Goal: Use online tool/utility: Use online tool/utility

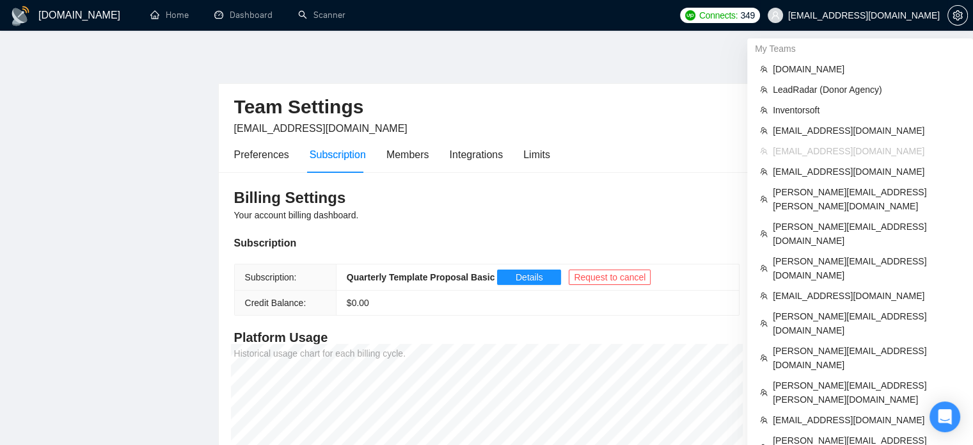
click at [904, 15] on span "info@it-dimension.com" at bounding box center [864, 15] width 152 height 0
click at [803, 191] on span "[PERSON_NAME][EMAIL_ADDRESS][PERSON_NAME][DOMAIN_NAME]" at bounding box center [866, 199] width 187 height 28
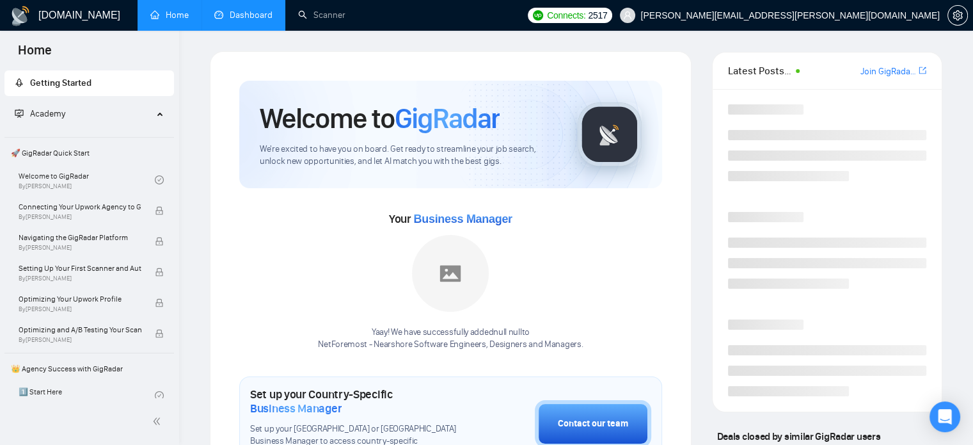
click at [246, 15] on link "Dashboard" at bounding box center [243, 15] width 58 height 11
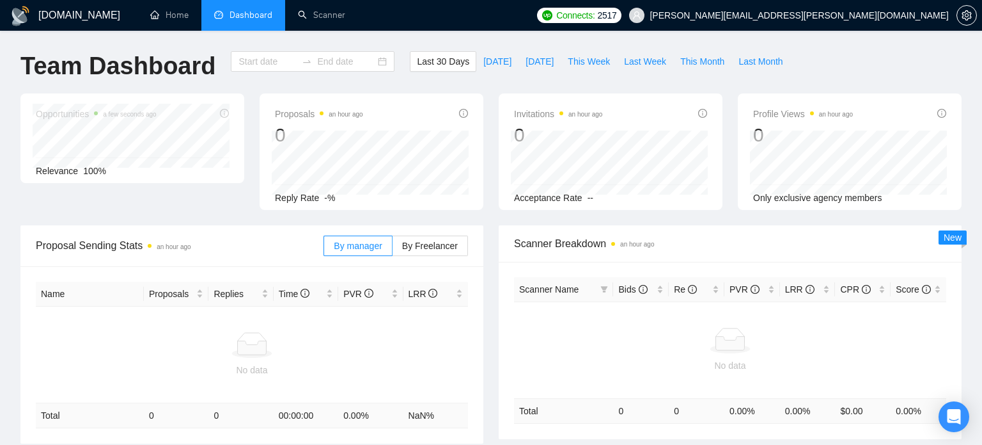
type input "2025-08-27"
type input "2025-09-26"
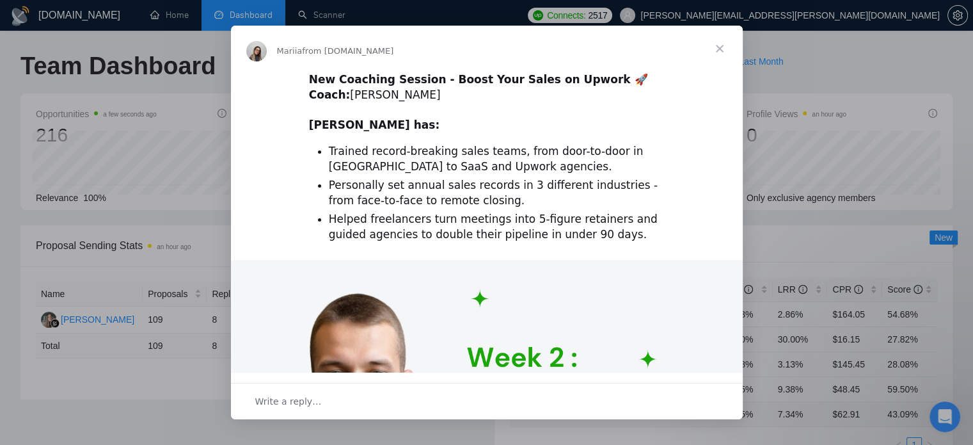
click at [715, 47] on span "Close" at bounding box center [720, 49] width 46 height 46
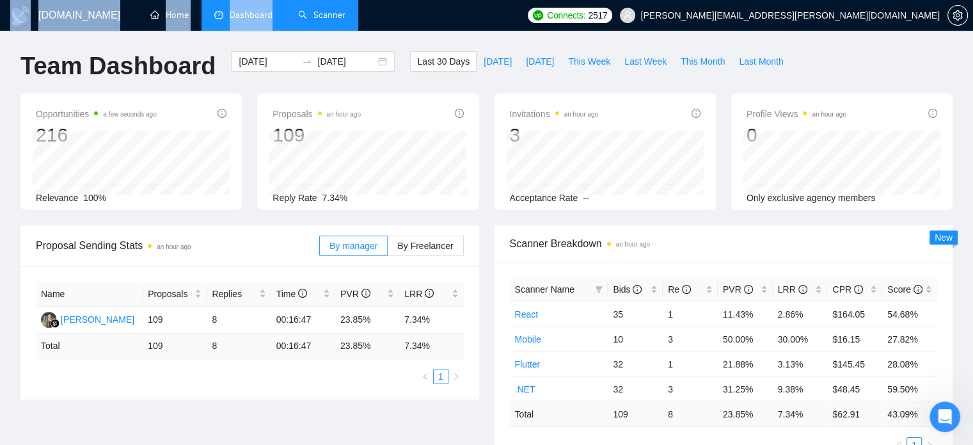
drag, startPoint x: 324, startPoint y: 33, endPoint x: 319, endPoint y: 20, distance: 13.6
click at [319, 20] on link "Scanner" at bounding box center [321, 15] width 47 height 11
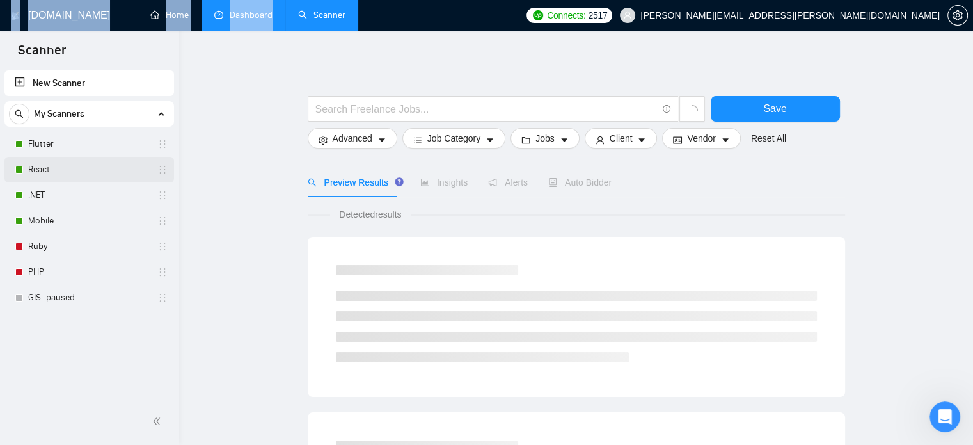
click at [52, 173] on link "React" at bounding box center [89, 170] width 122 height 26
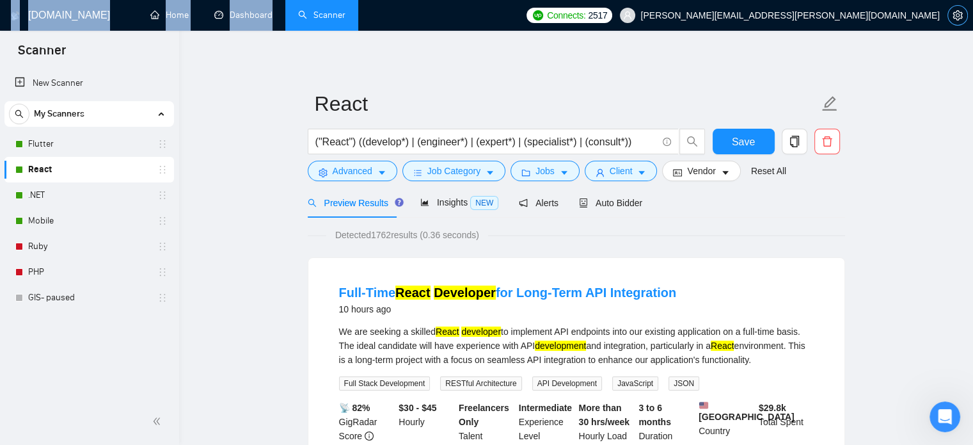
click at [951, 13] on span "setting" at bounding box center [957, 15] width 19 height 10
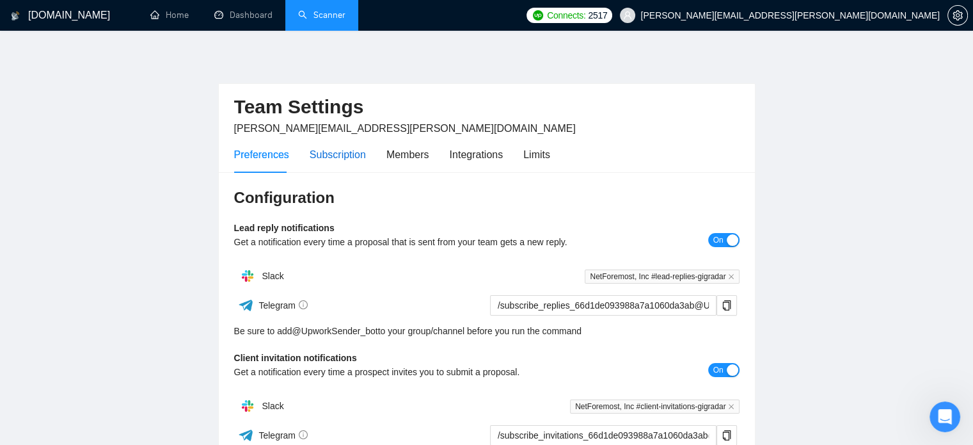
click at [327, 155] on div "Subscription" at bounding box center [338, 154] width 56 height 16
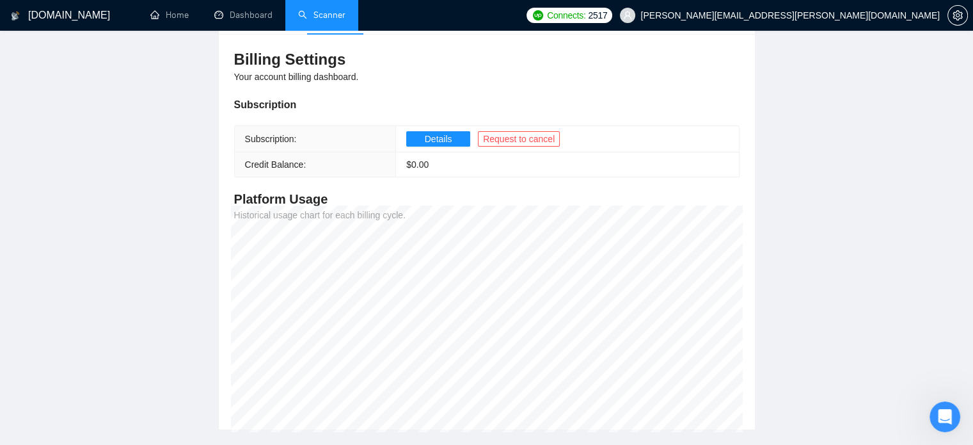
scroll to position [155, 0]
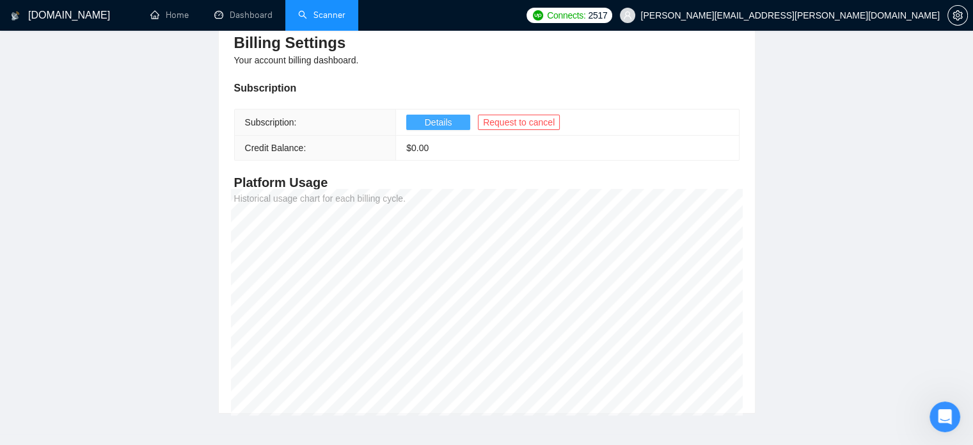
click at [429, 129] on button "Details" at bounding box center [438, 121] width 64 height 15
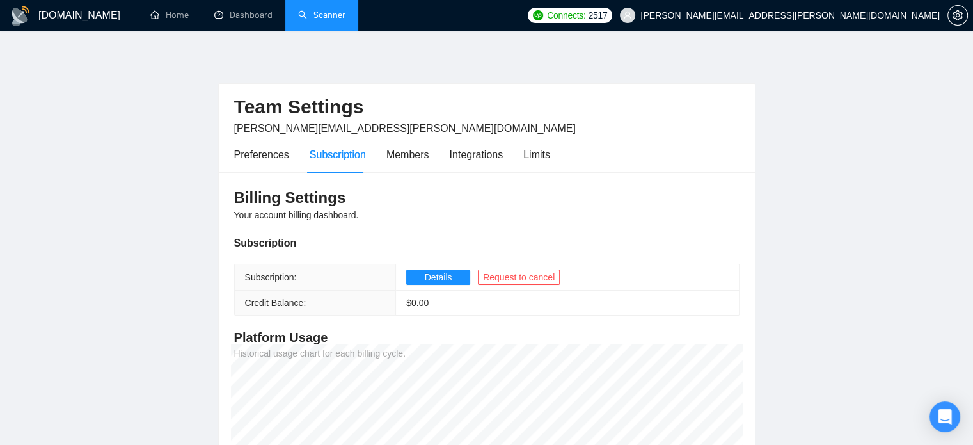
click at [319, 20] on link "Scanner" at bounding box center [321, 15] width 47 height 11
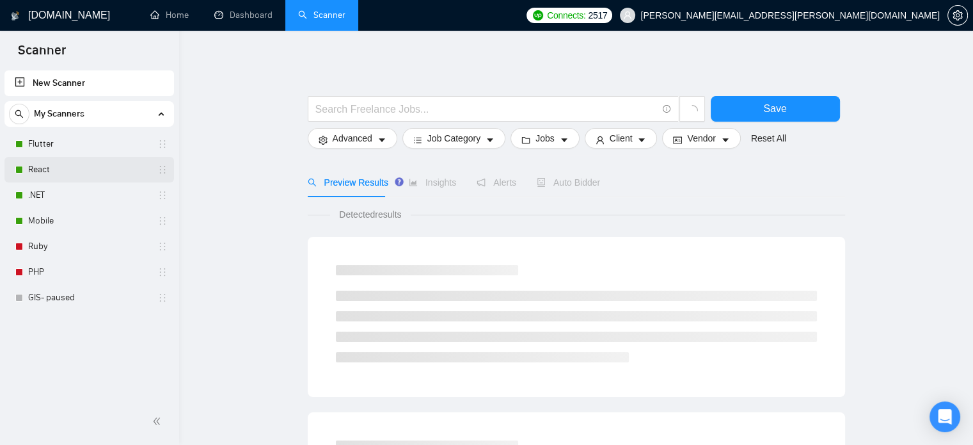
click at [65, 170] on link "React" at bounding box center [89, 170] width 122 height 26
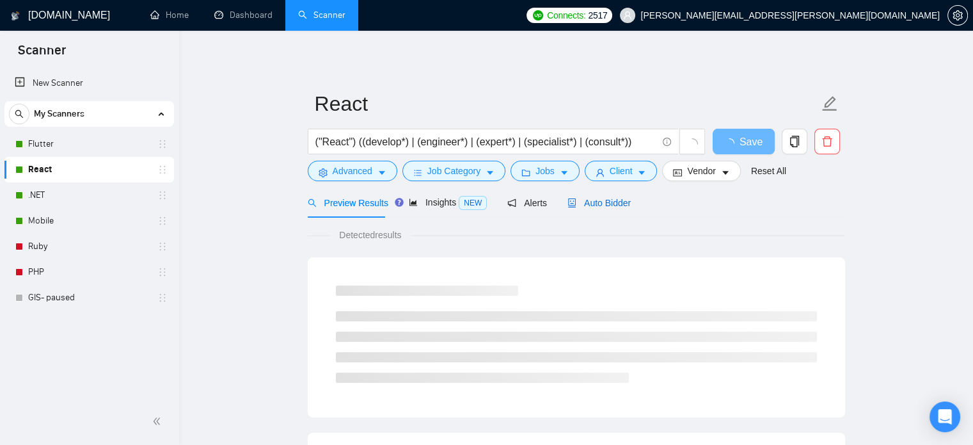
click at [575, 205] on span "Auto Bidder" at bounding box center [598, 203] width 63 height 10
